Goal: Task Accomplishment & Management: Manage account settings

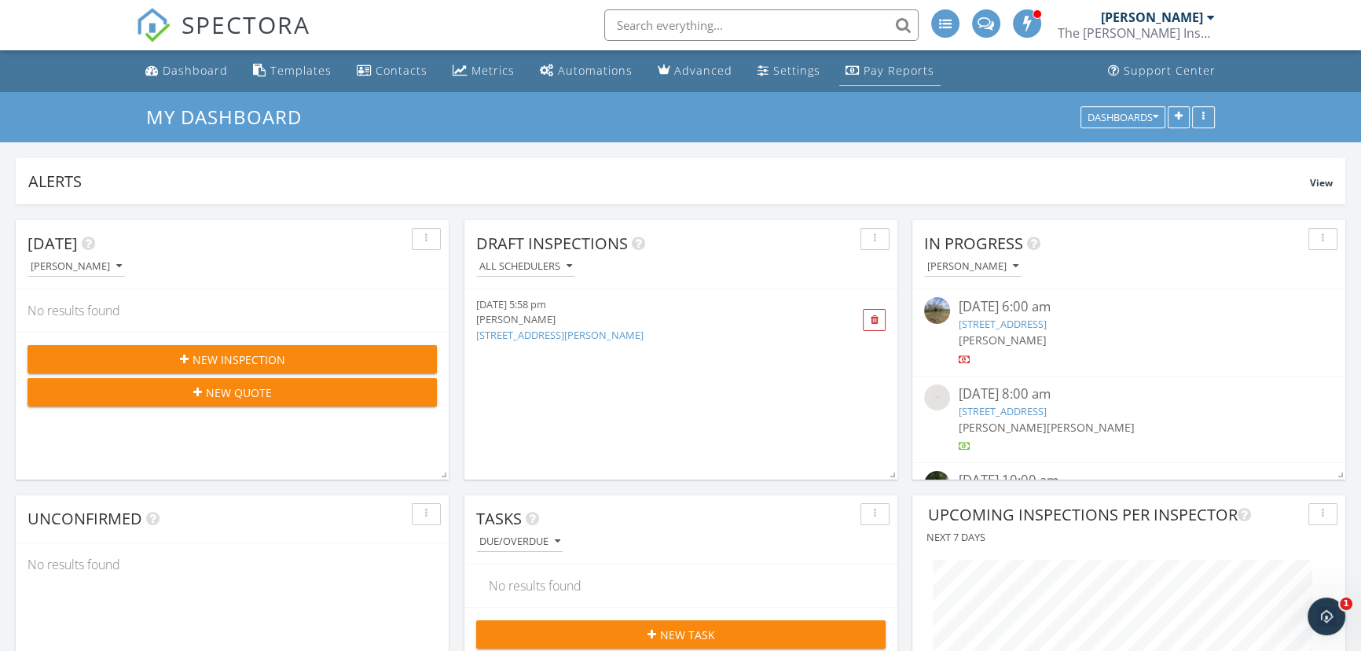
click at [880, 72] on div "Pay Reports" at bounding box center [899, 70] width 71 height 15
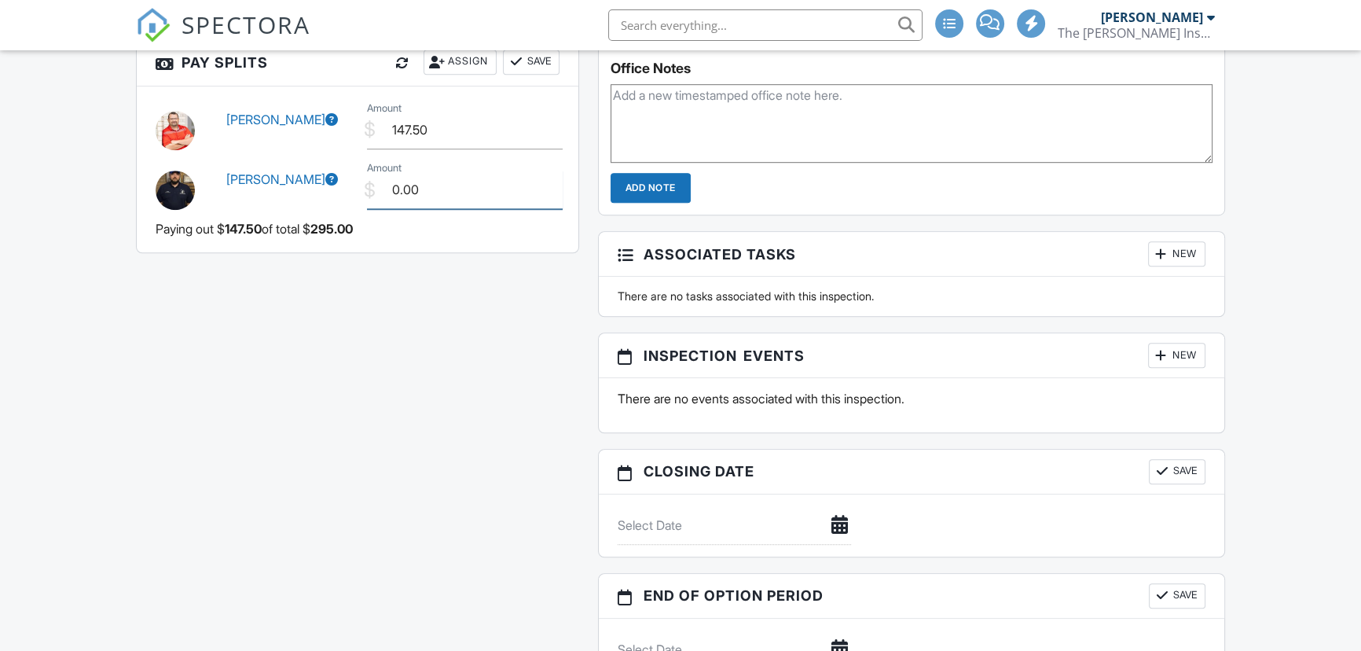
click at [416, 205] on input "0.00" at bounding box center [465, 190] width 196 height 39
click at [416, 200] on input "0.00" at bounding box center [465, 190] width 196 height 39
click at [417, 199] on input "0.00" at bounding box center [465, 190] width 196 height 39
click at [414, 177] on input "0.00" at bounding box center [465, 190] width 196 height 39
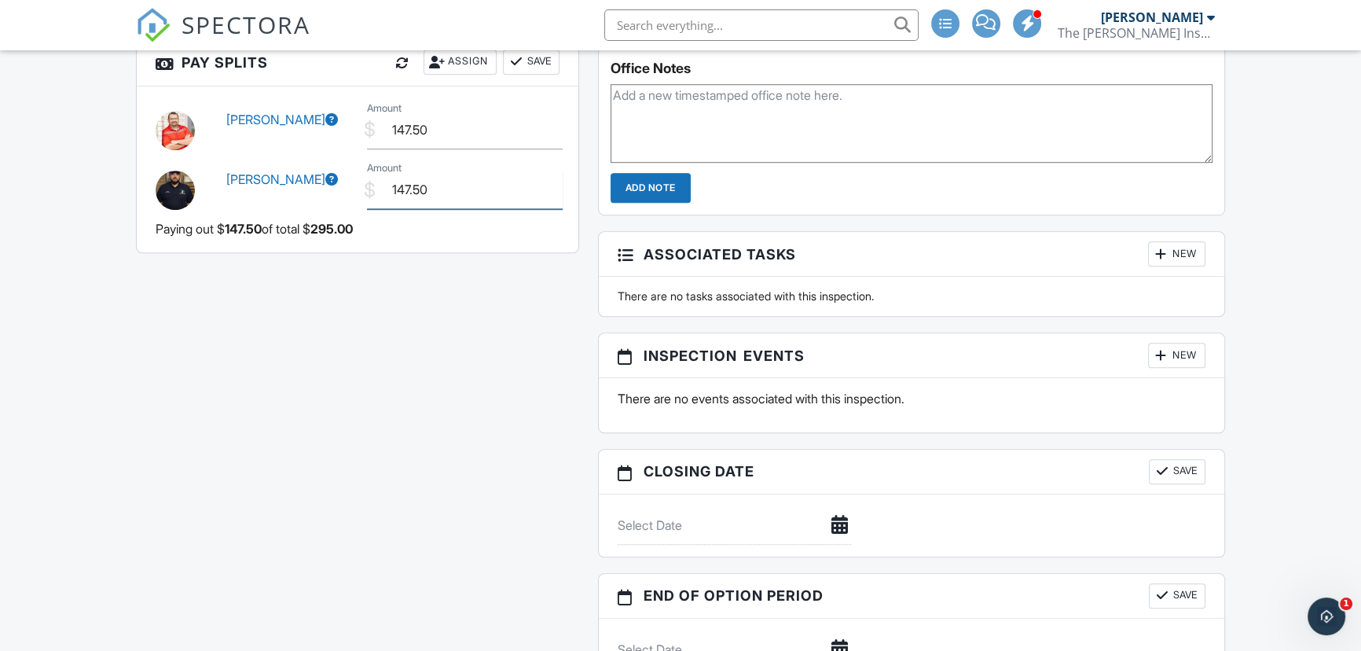
type input "147.50"
click at [406, 133] on input "147.50" at bounding box center [465, 130] width 196 height 39
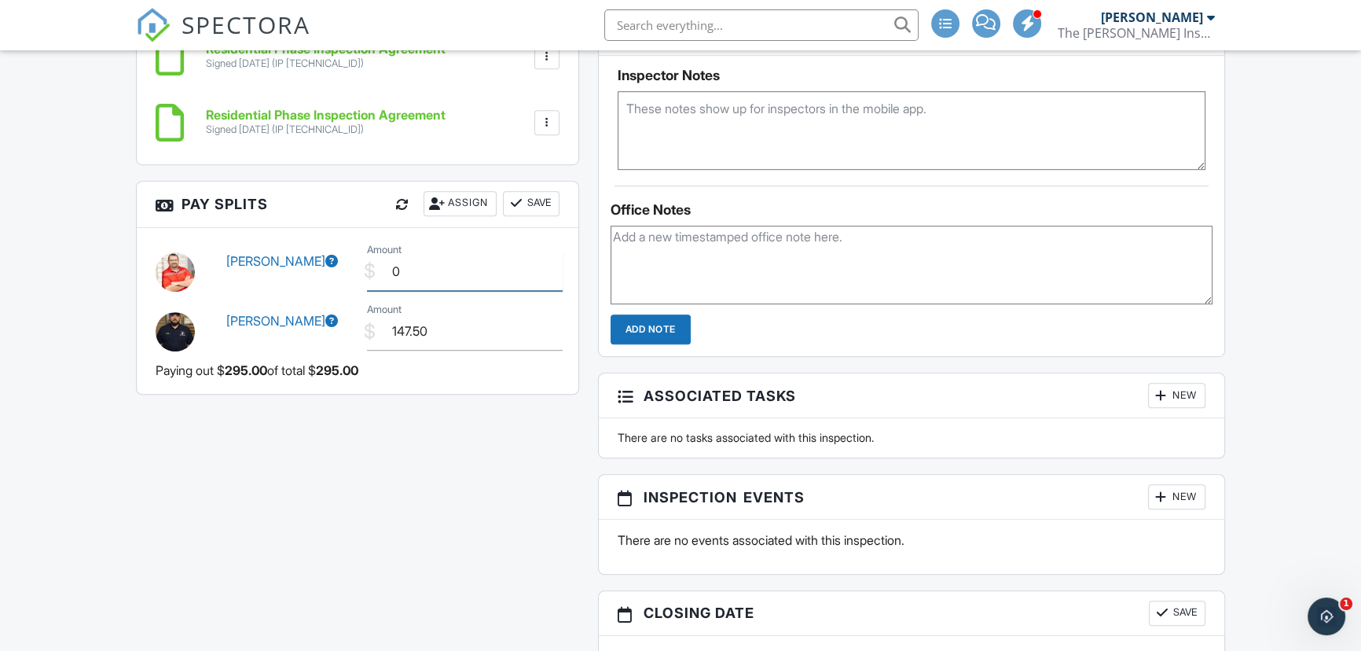
scroll to position [1249, 0]
type input "0.00"
click at [535, 200] on button "Save" at bounding box center [531, 204] width 57 height 25
